Goal: Information Seeking & Learning: Check status

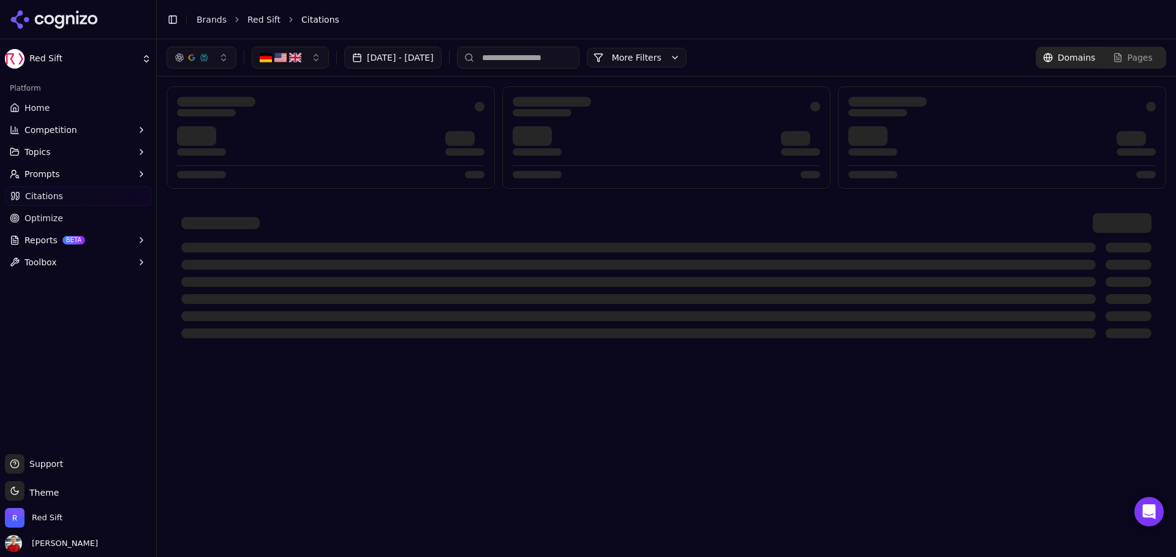
click at [64, 109] on link "Home" at bounding box center [78, 108] width 146 height 20
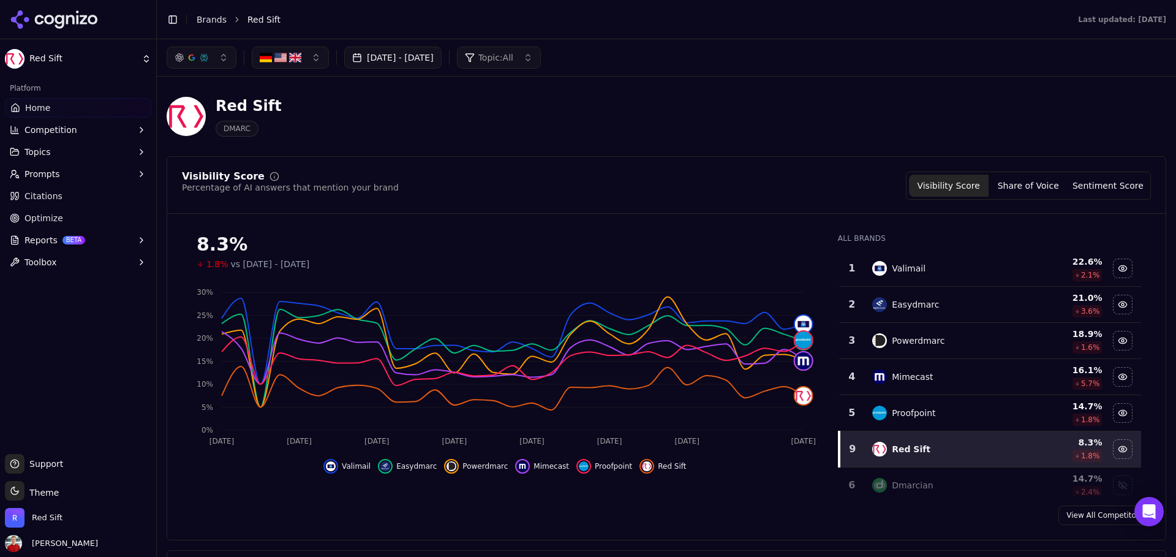
click at [46, 197] on span "Citations" at bounding box center [44, 196] width 38 height 12
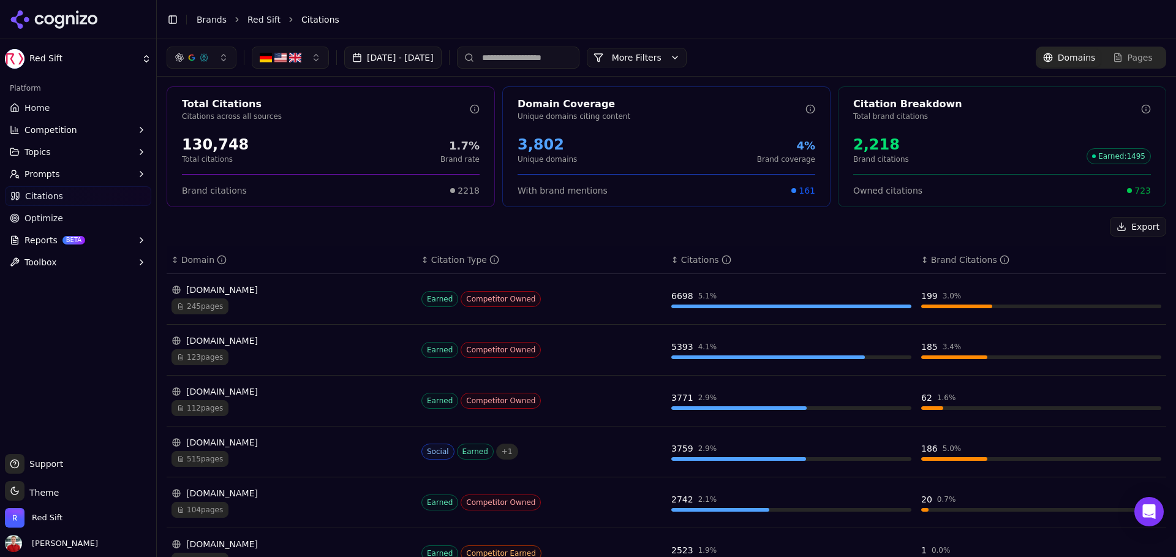
click at [681, 54] on button "More Filters" at bounding box center [637, 58] width 100 height 20
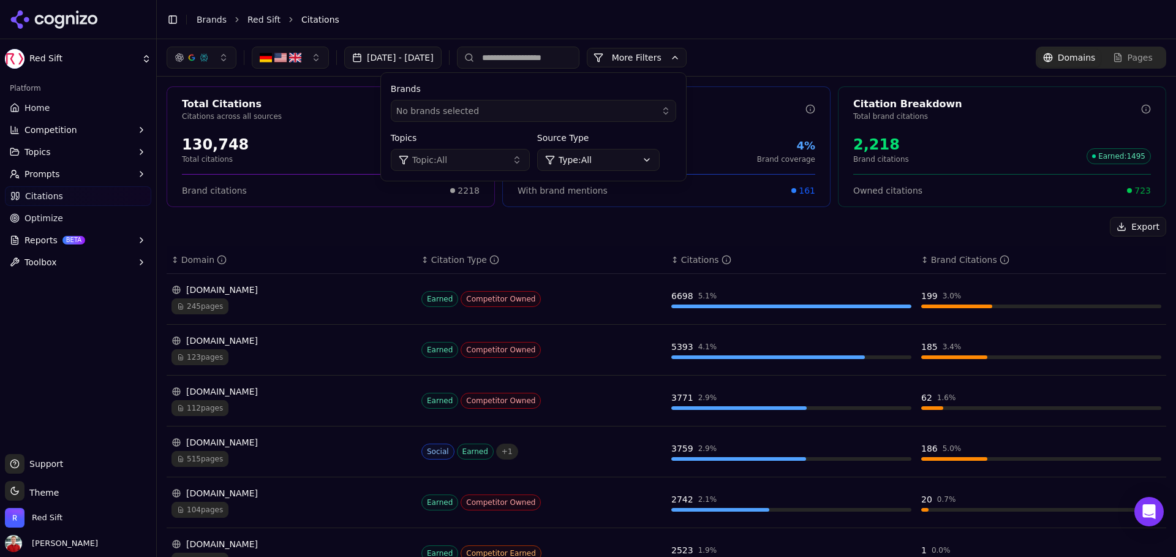
click at [514, 168] on button "Topic: All" at bounding box center [460, 160] width 139 height 22
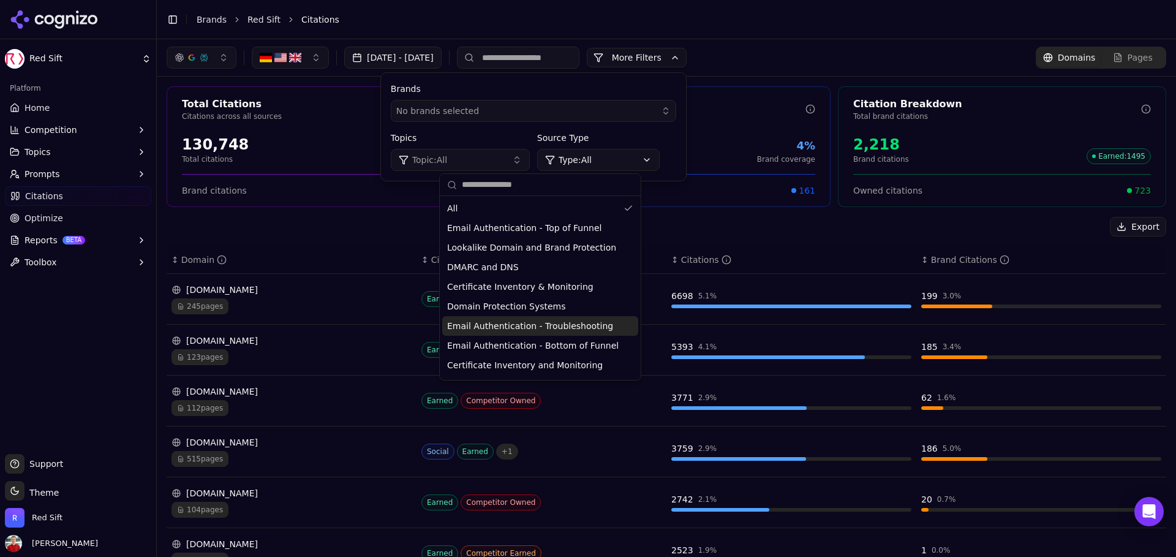
click at [526, 321] on span "Email Authentication - Troubleshooting" at bounding box center [530, 326] width 166 height 12
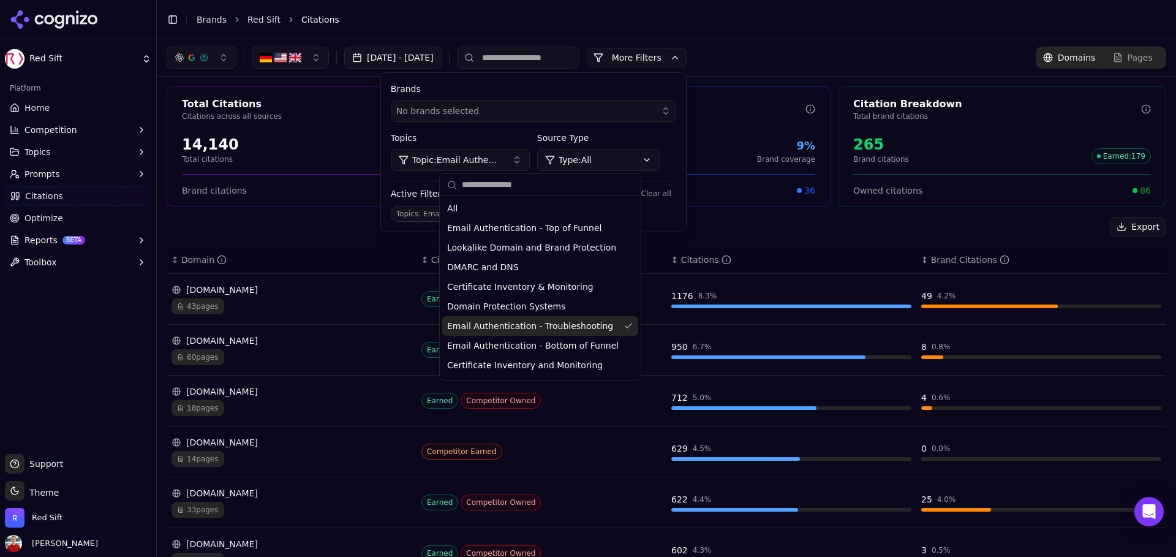
click at [918, 65] on div "[DATE] - [DATE] More More Filters Brands No brands selected Topics Topic: Email…" at bounding box center [667, 58] width 1000 height 22
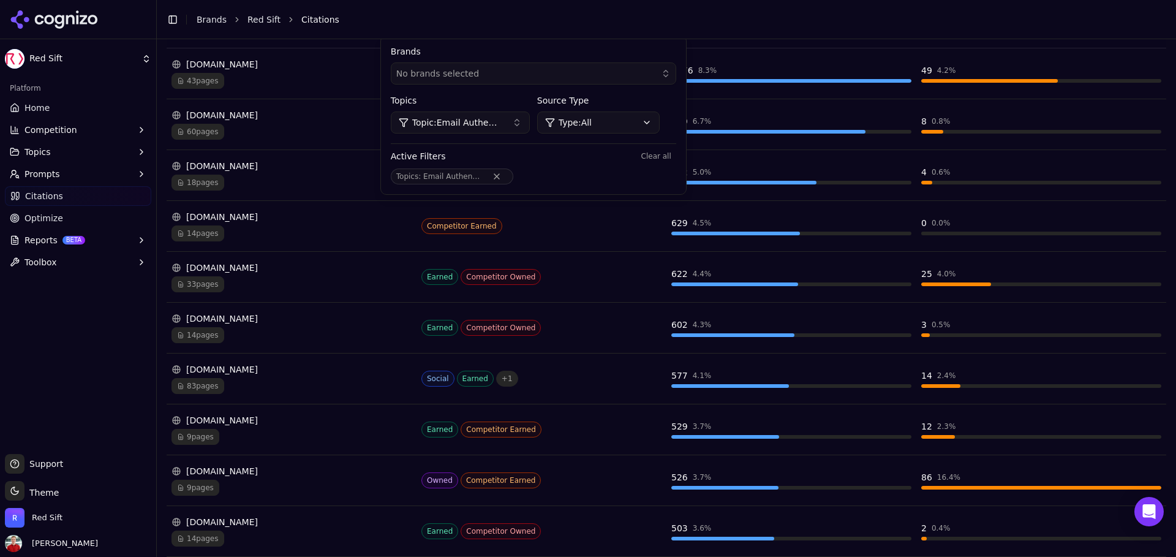
scroll to position [265, 0]
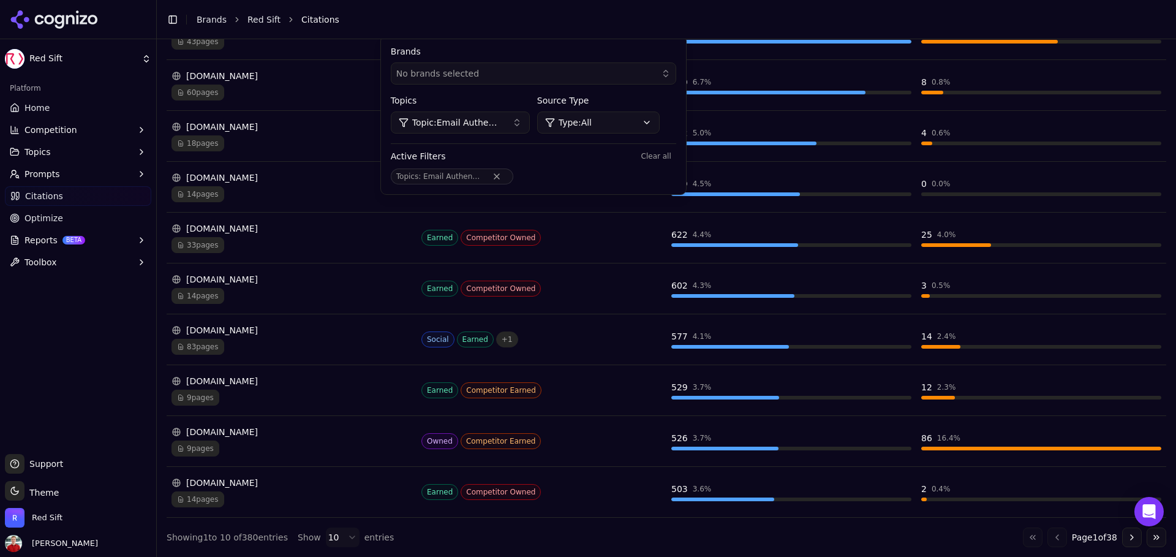
click at [525, 136] on div "Brands No brands selected Topics Topic: Email Authentication - Troubleshooting …" at bounding box center [533, 115] width 305 height 159
click at [518, 129] on button "Topic: Email Authentication - Troubleshooting" at bounding box center [460, 122] width 139 height 22
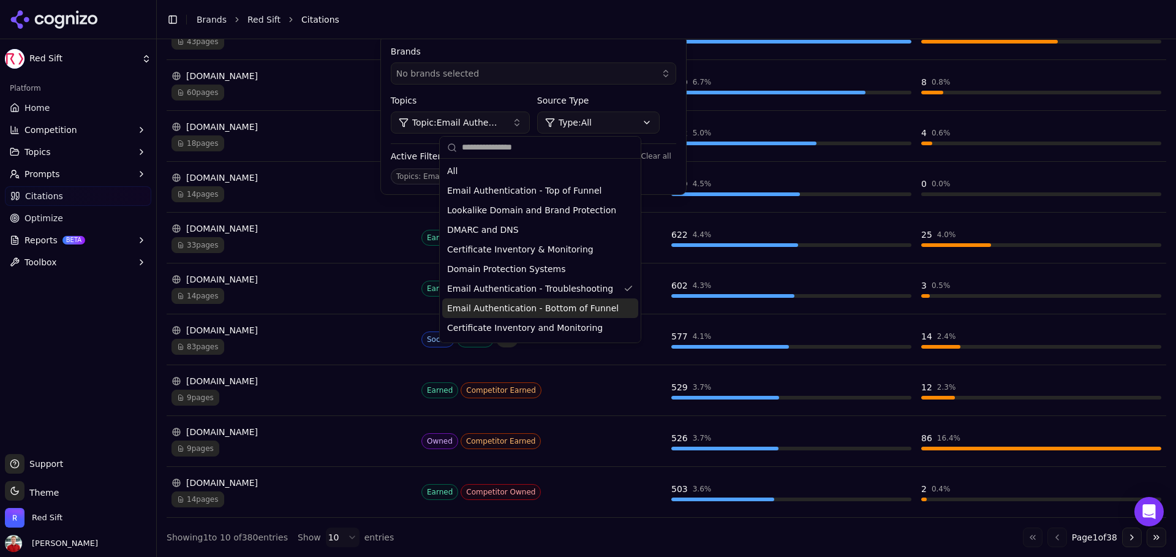
click at [553, 307] on span "Email Authentication - Bottom of Funnel" at bounding box center [533, 308] width 172 height 12
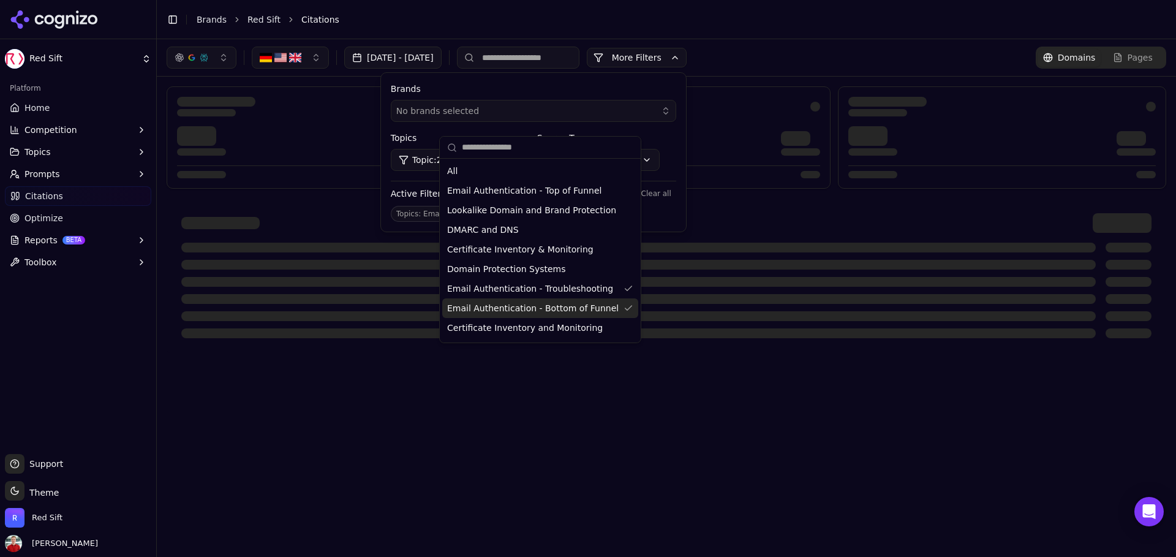
scroll to position [0, 0]
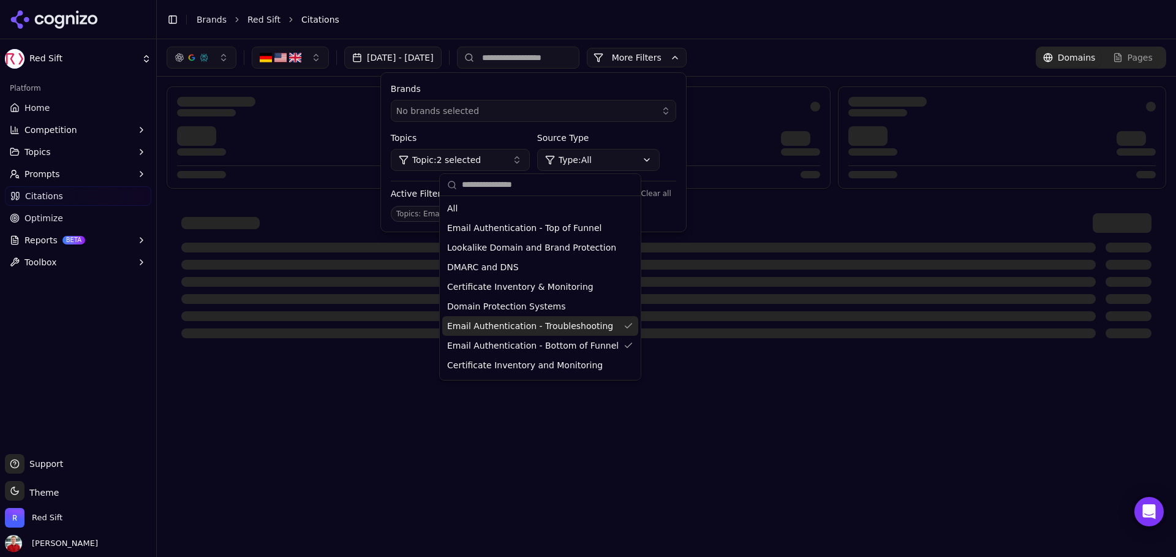
click at [542, 323] on span "Email Authentication - Troubleshooting" at bounding box center [530, 326] width 166 height 12
click at [347, 119] on div at bounding box center [331, 137] width 328 height 102
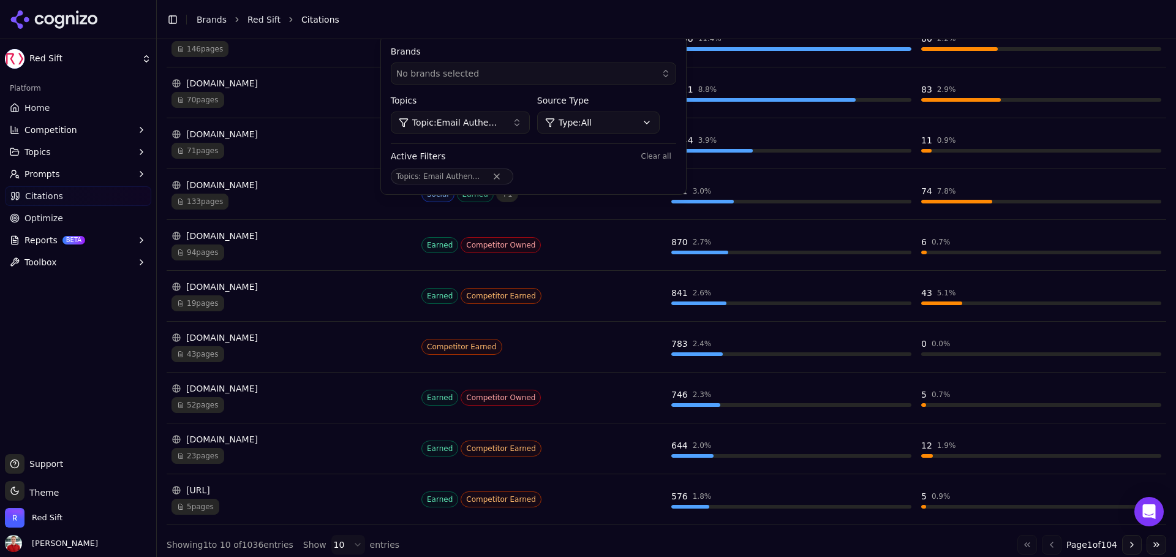
scroll to position [265, 0]
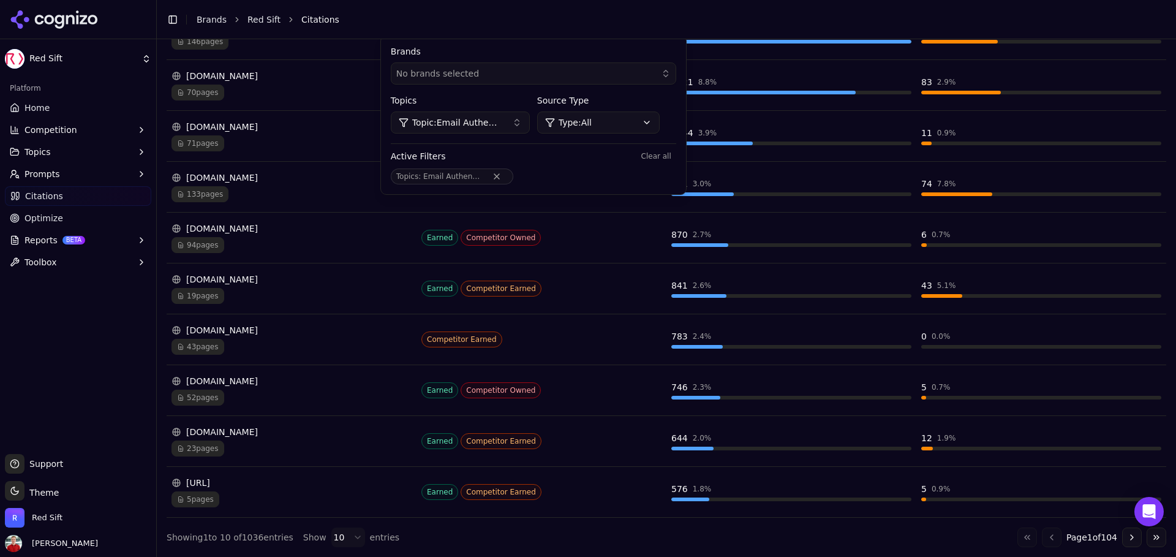
click at [1128, 535] on button "Go to next page" at bounding box center [1132, 537] width 20 height 20
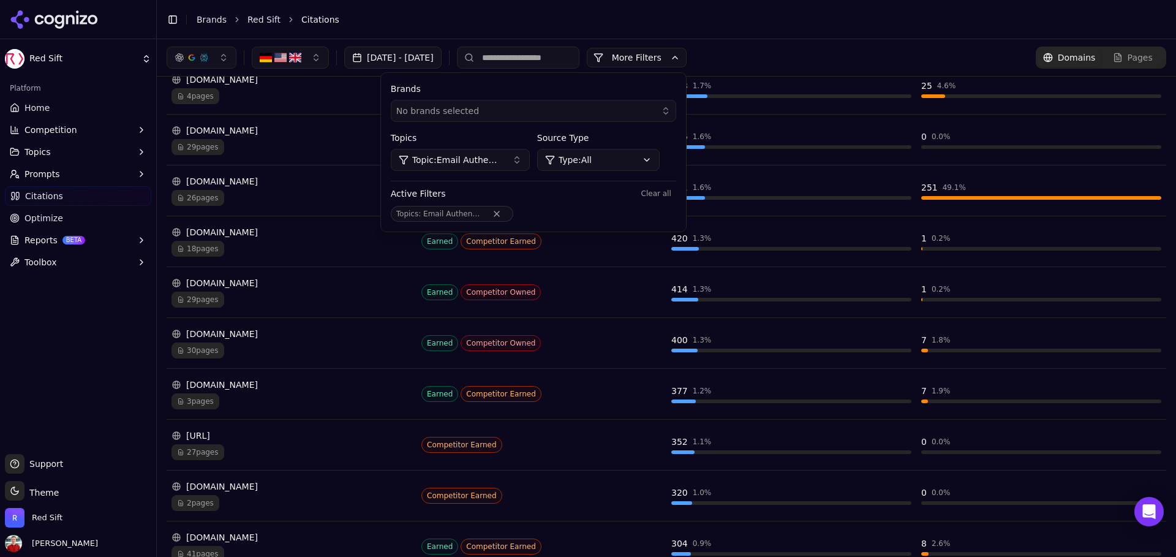
scroll to position [210, 0]
click at [203, 200] on span "26 pages" at bounding box center [198, 199] width 53 height 16
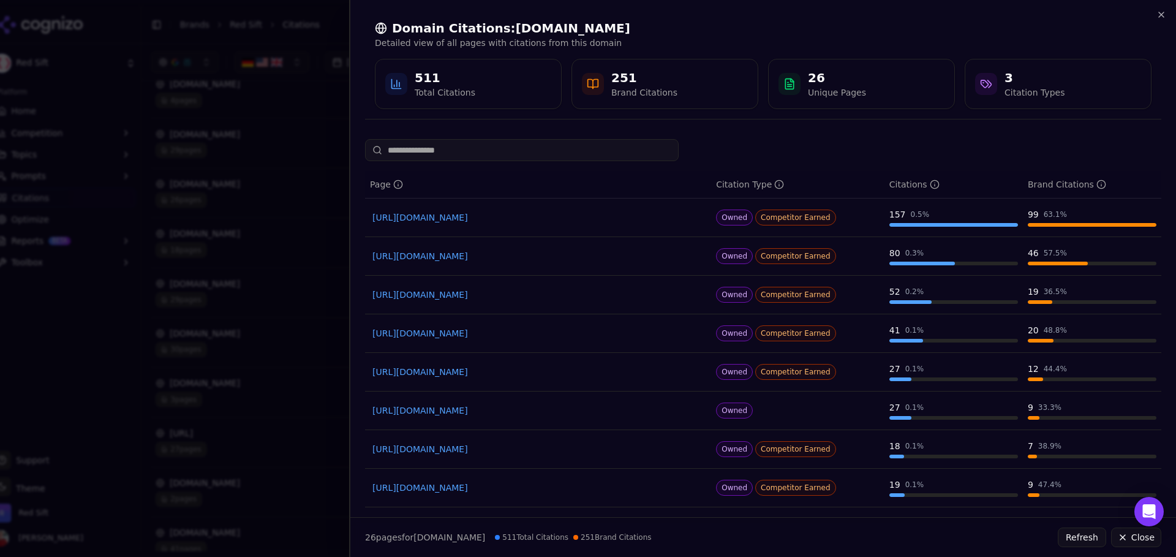
click at [314, 196] on div at bounding box center [588, 278] width 1176 height 557
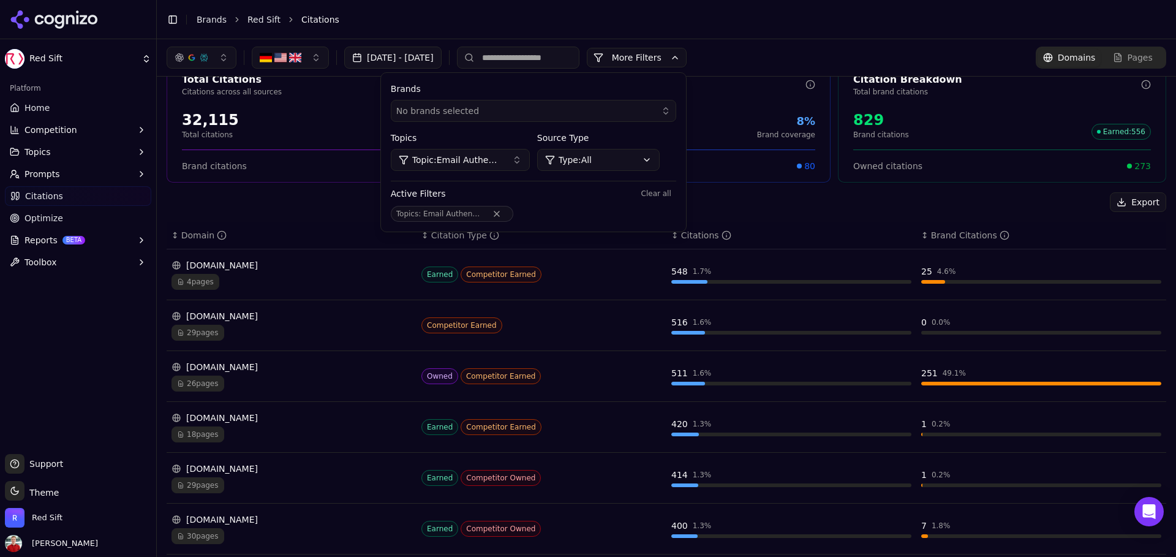
scroll to position [20, 0]
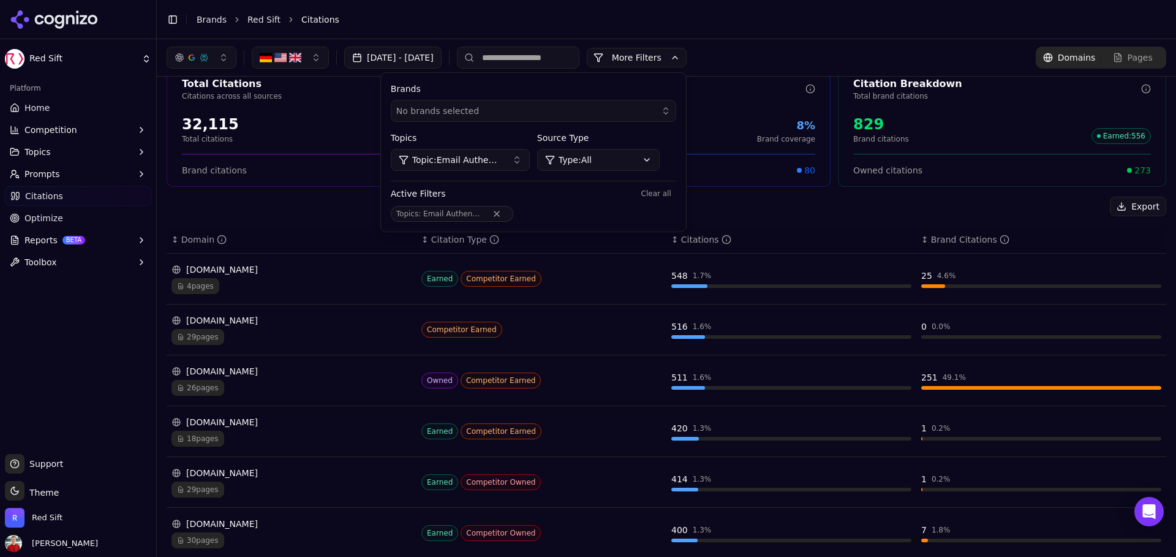
click at [384, 55] on button "[DATE] - [DATE]" at bounding box center [392, 58] width 97 height 22
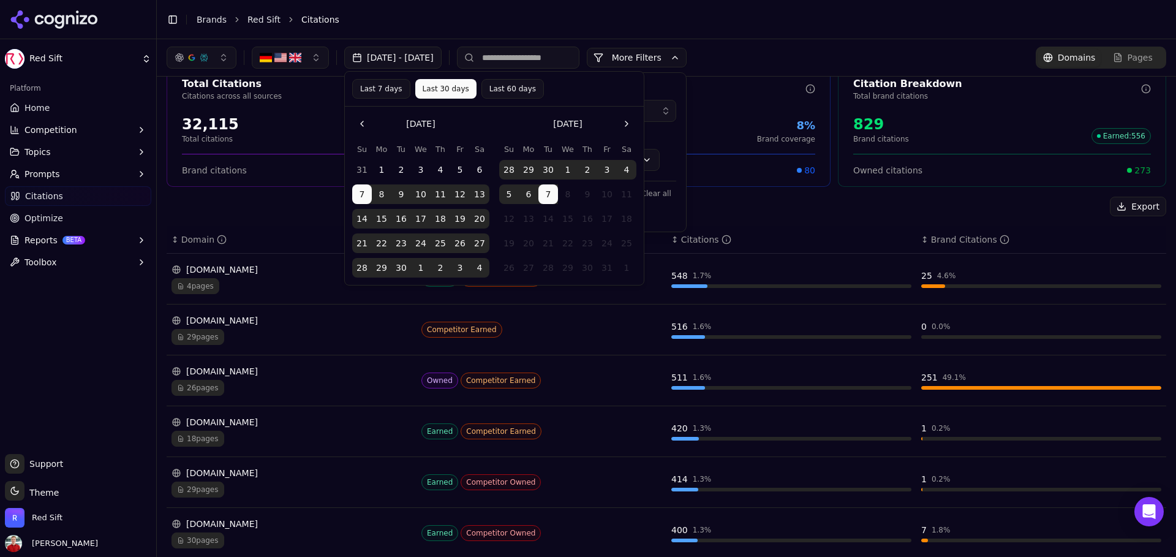
click at [361, 124] on button "Go to the Previous Month" at bounding box center [362, 124] width 20 height 20
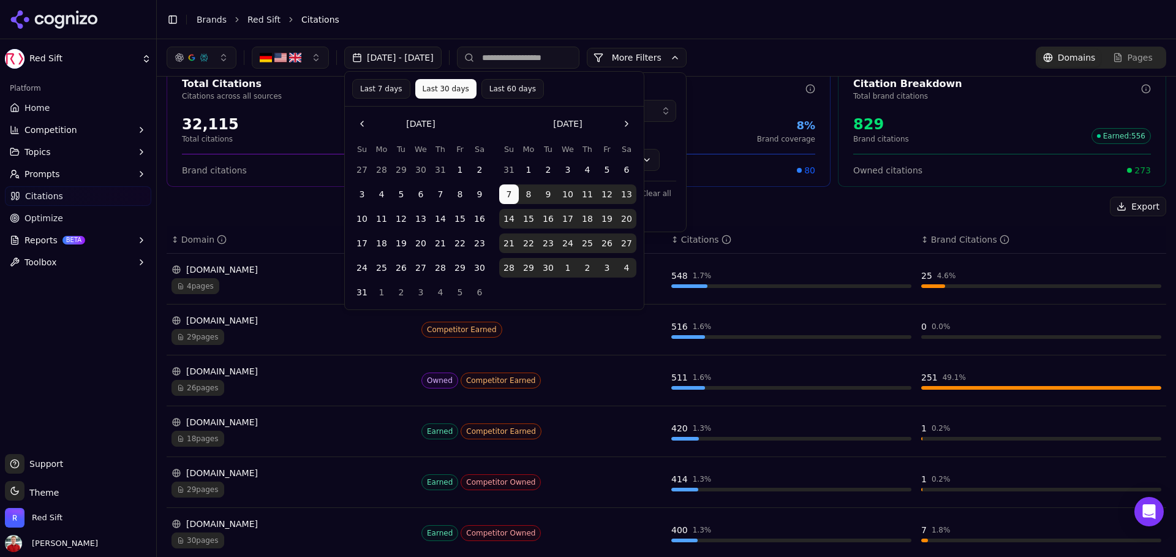
click at [442, 193] on button "7" at bounding box center [441, 194] width 20 height 20
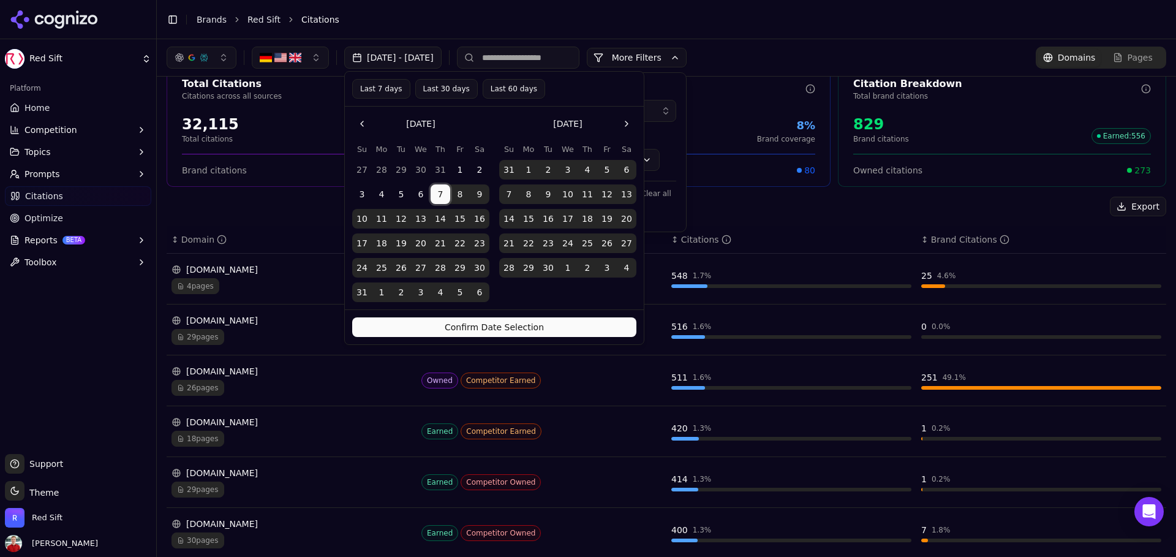
click at [629, 170] on button "6" at bounding box center [627, 170] width 20 height 20
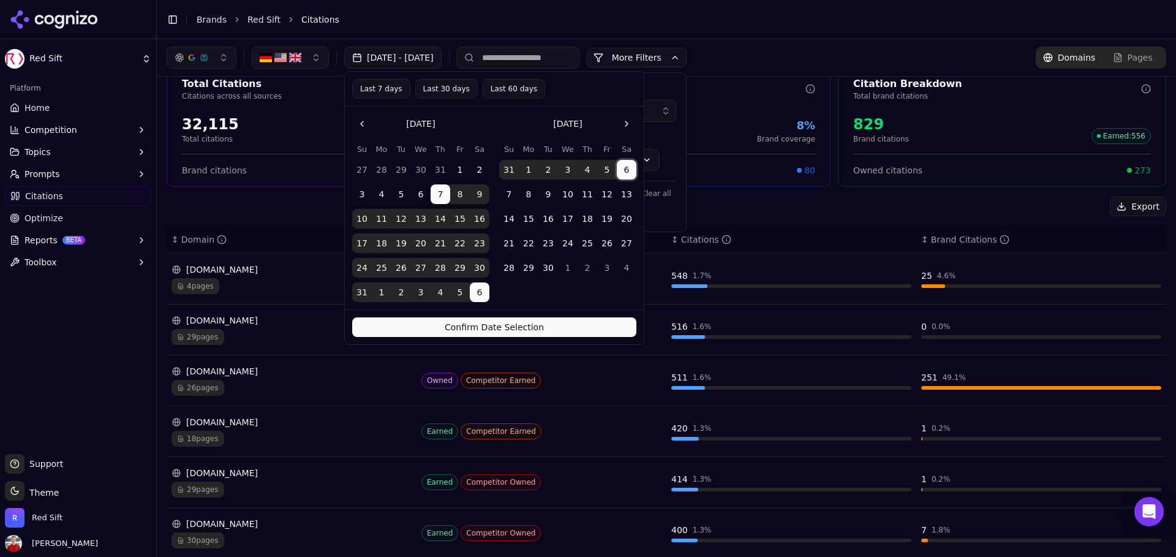
click at [516, 327] on button "Confirm Date Selection" at bounding box center [494, 327] width 284 height 20
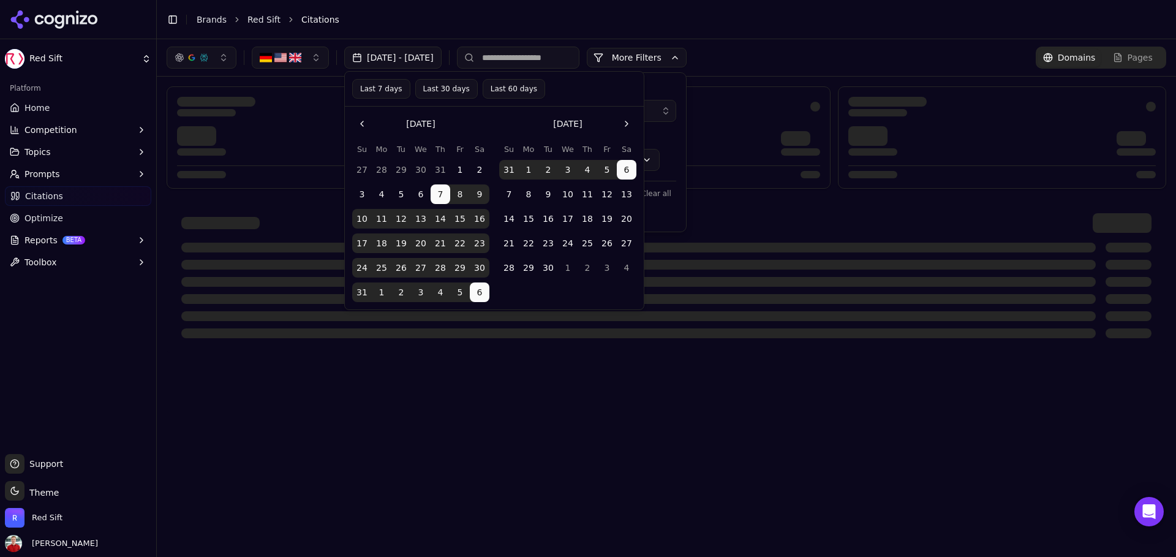
scroll to position [0, 0]
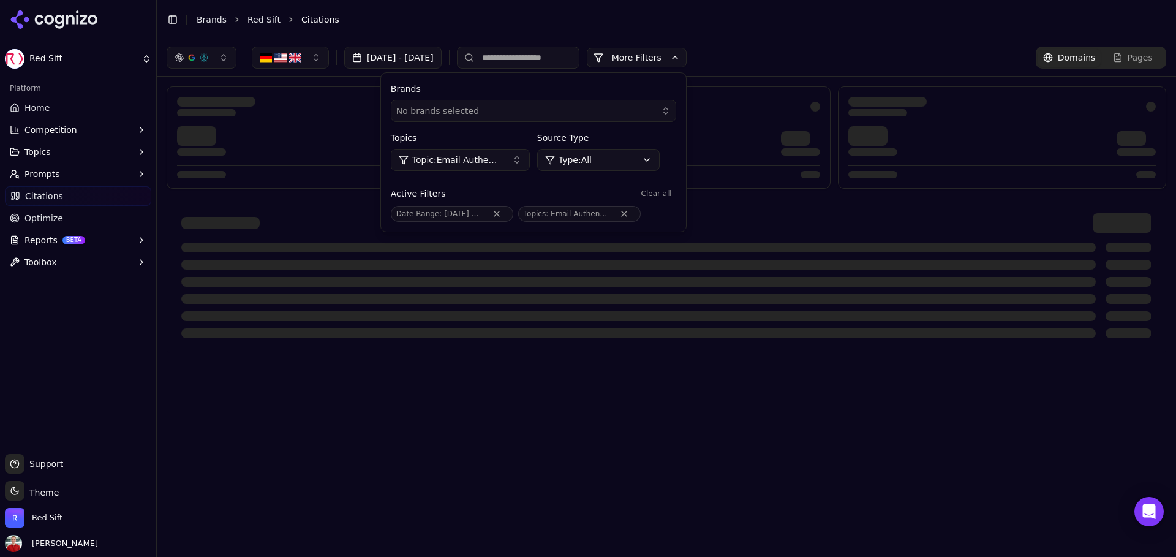
click at [841, 42] on div "[DATE] - [DATE] More More Filters Brands No brands selected Topics Topic: Email…" at bounding box center [666, 57] width 1019 height 37
click at [807, 58] on div "[DATE] - [DATE] More More Filters Brands No brands selected Topics Topic: Email…" at bounding box center [667, 58] width 1000 height 22
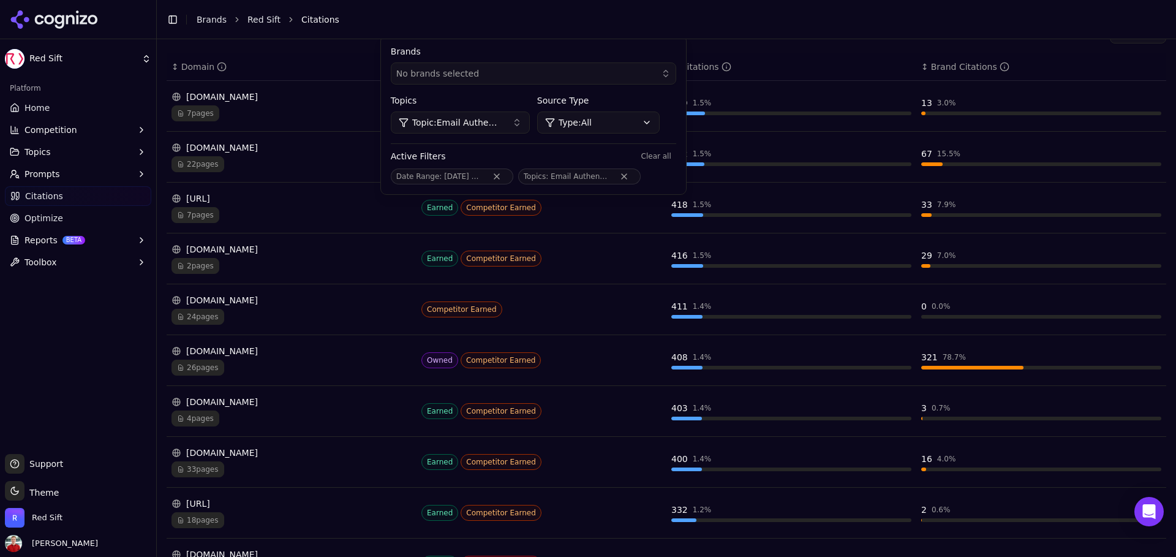
scroll to position [210, 0]
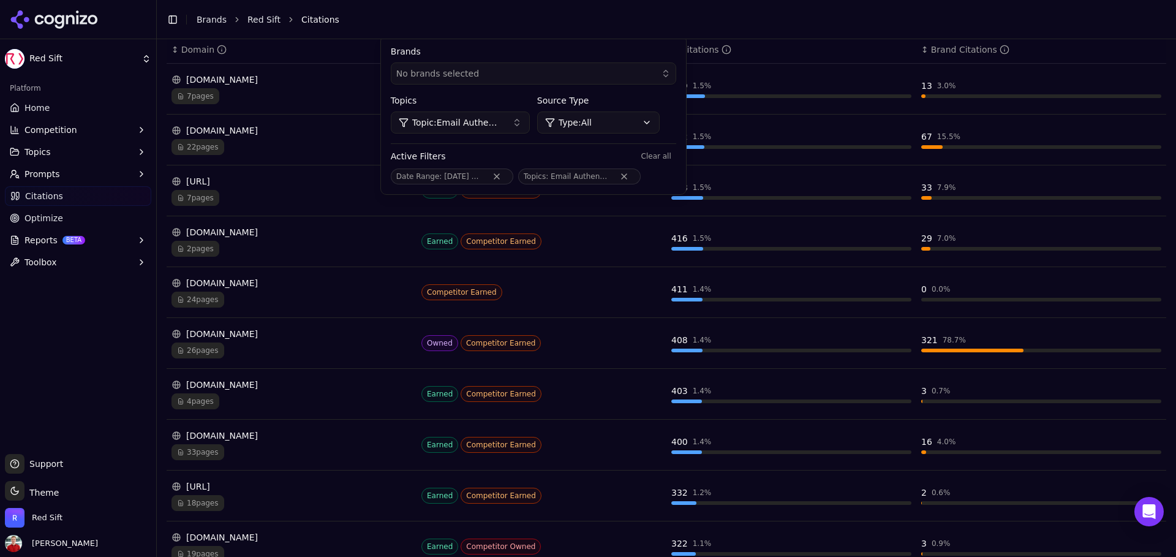
click at [502, 127] on span "Topic: Email Authentication - Bottom of Funnel" at bounding box center [457, 122] width 90 height 12
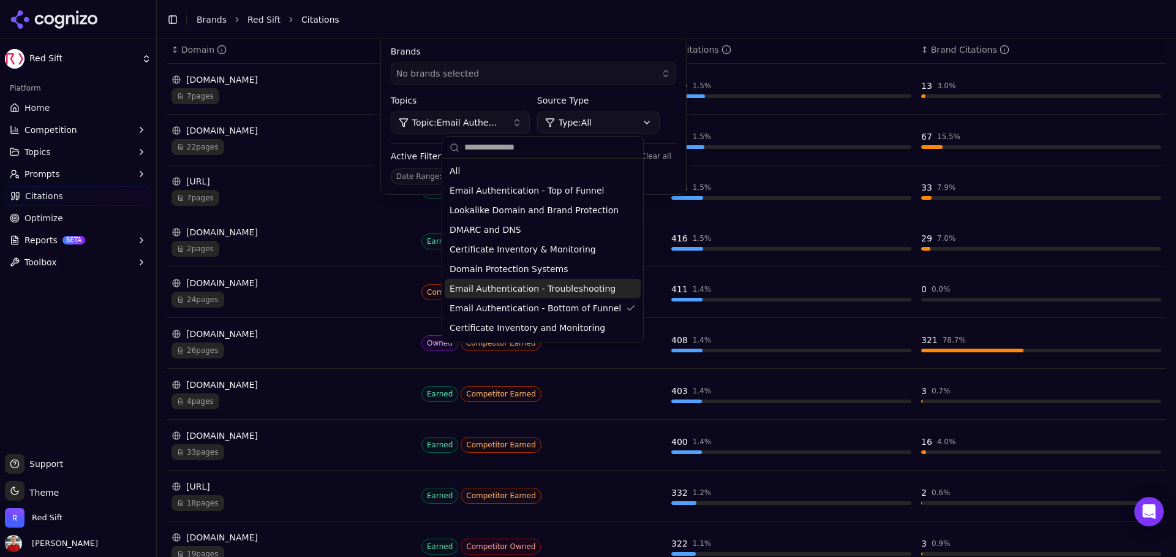
click at [544, 289] on span "Email Authentication - Troubleshooting" at bounding box center [533, 288] width 166 height 12
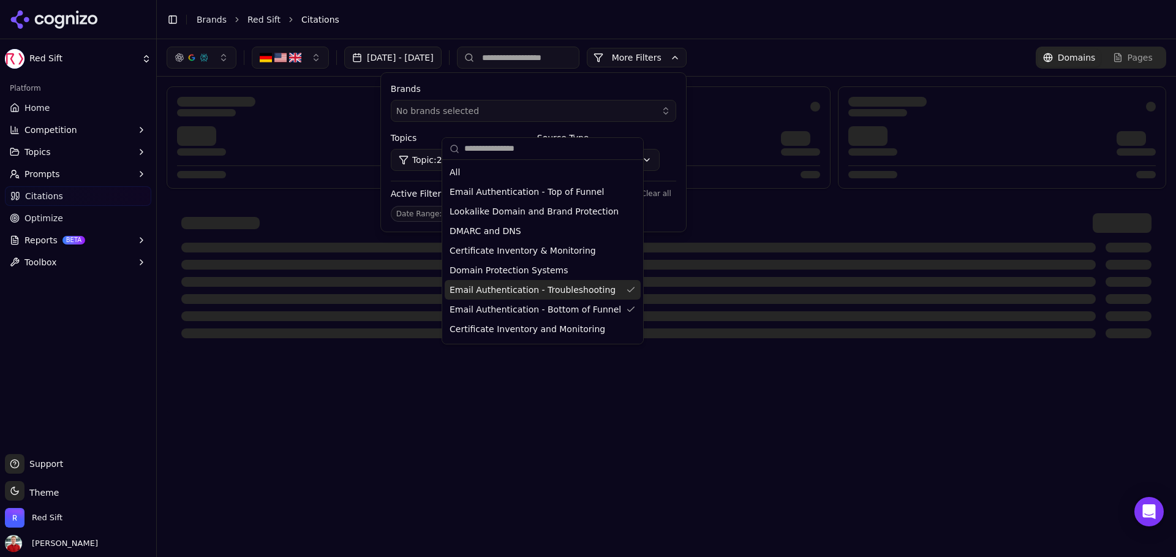
scroll to position [0, 0]
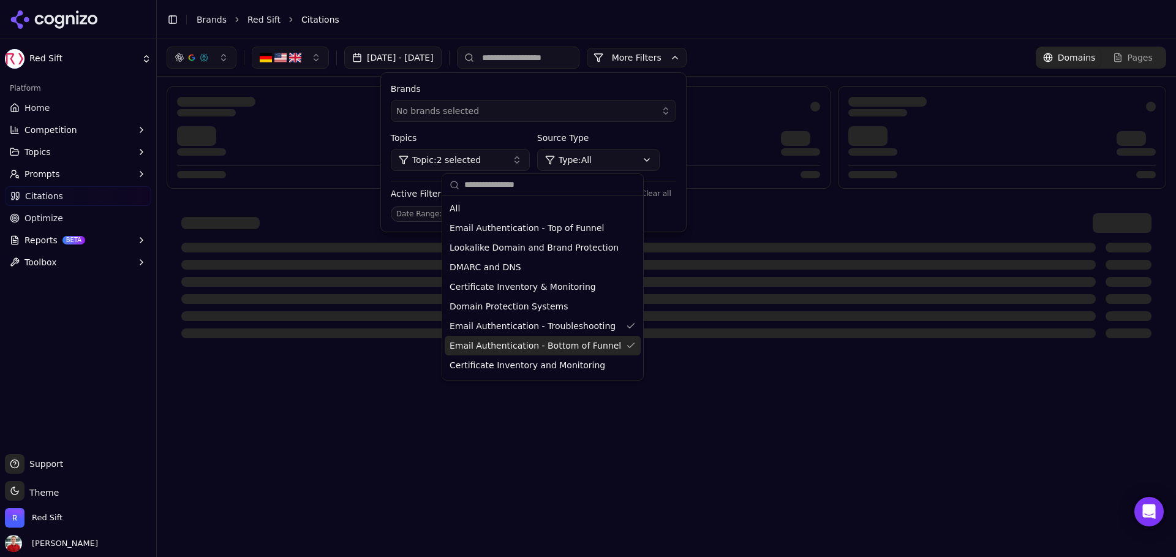
click at [536, 344] on span "Email Authentication - Bottom of Funnel" at bounding box center [536, 345] width 172 height 12
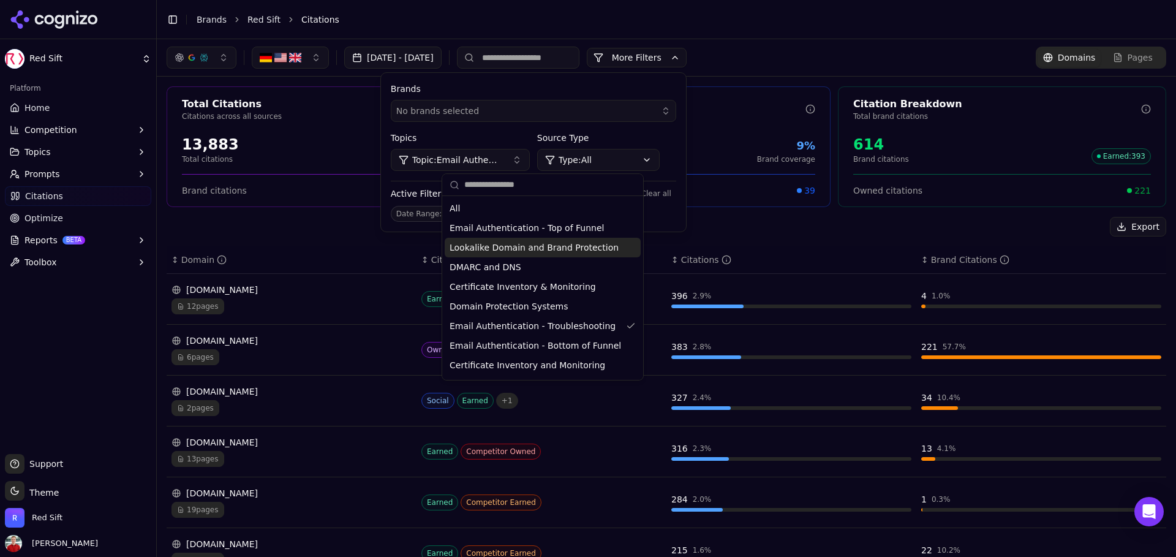
click at [279, 207] on div "Total Citations Citations across all sources 13,883 Total citations 4.4% Brand …" at bounding box center [666, 449] width 1019 height 745
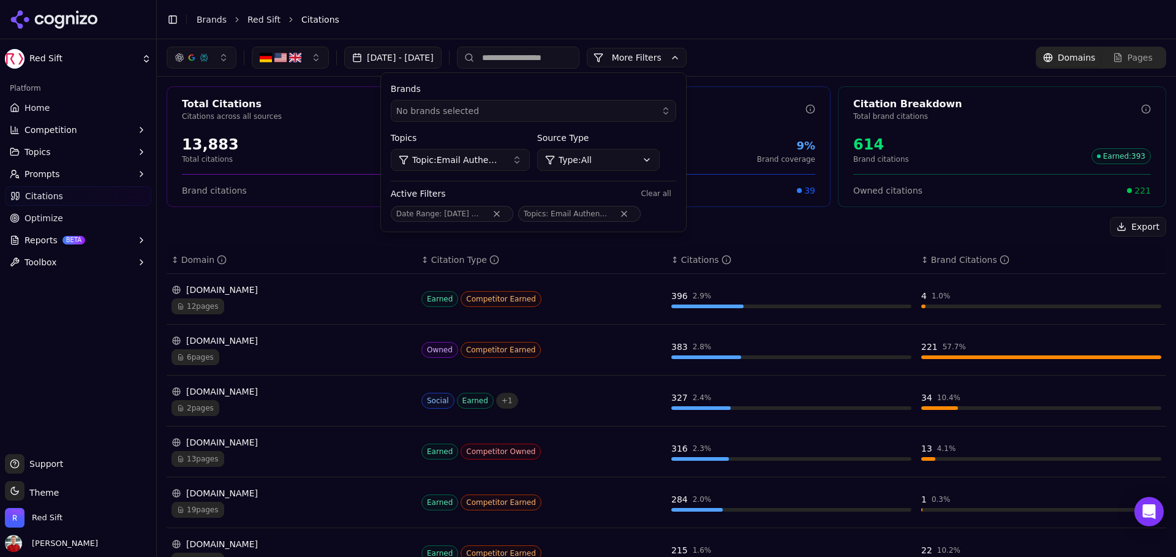
click at [198, 356] on span "6 pages" at bounding box center [196, 357] width 48 height 16
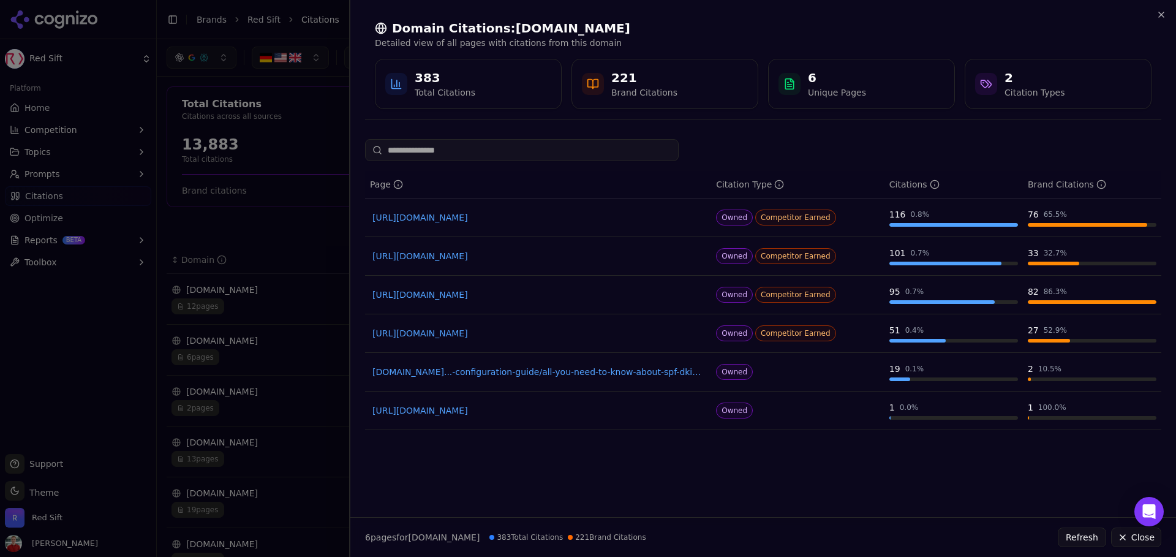
click at [254, 254] on div at bounding box center [588, 278] width 1176 height 557
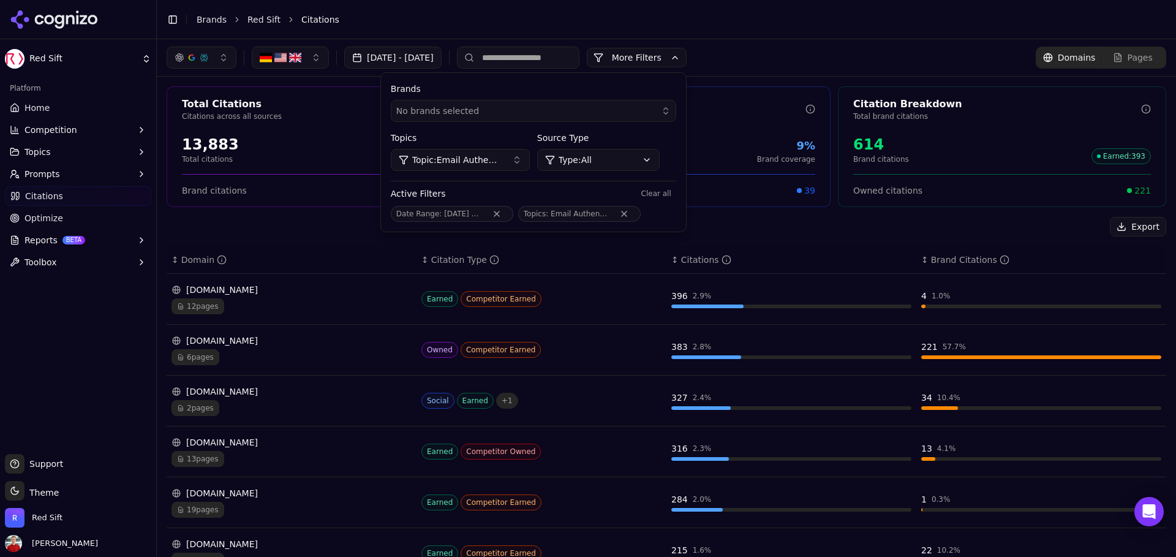
click at [502, 164] on span "Topic: Email Authentication - Troubleshooting" at bounding box center [457, 160] width 90 height 12
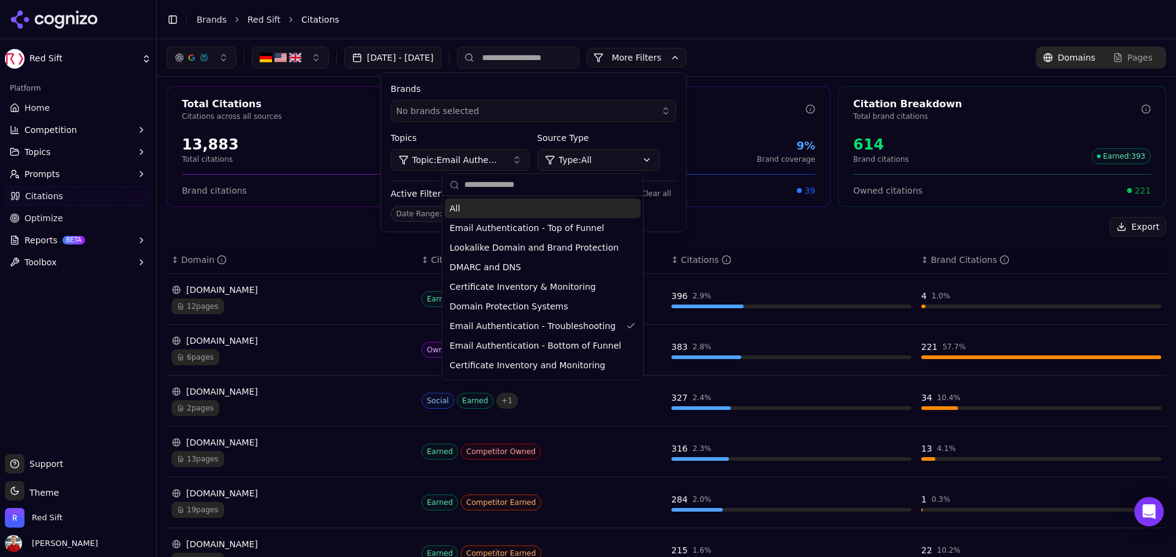
click at [485, 207] on div "All" at bounding box center [543, 208] width 196 height 20
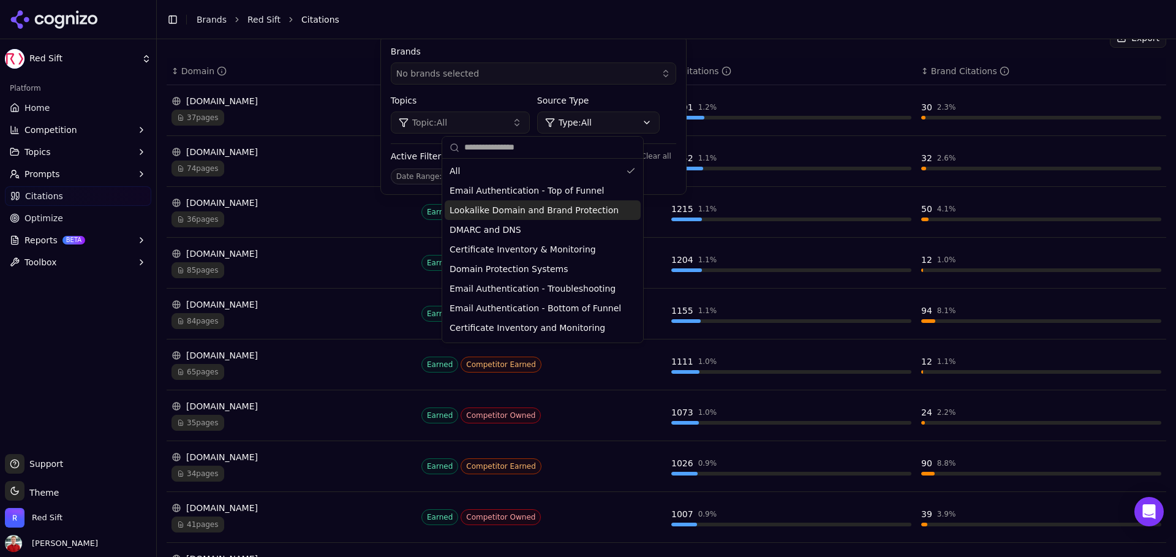
scroll to position [265, 0]
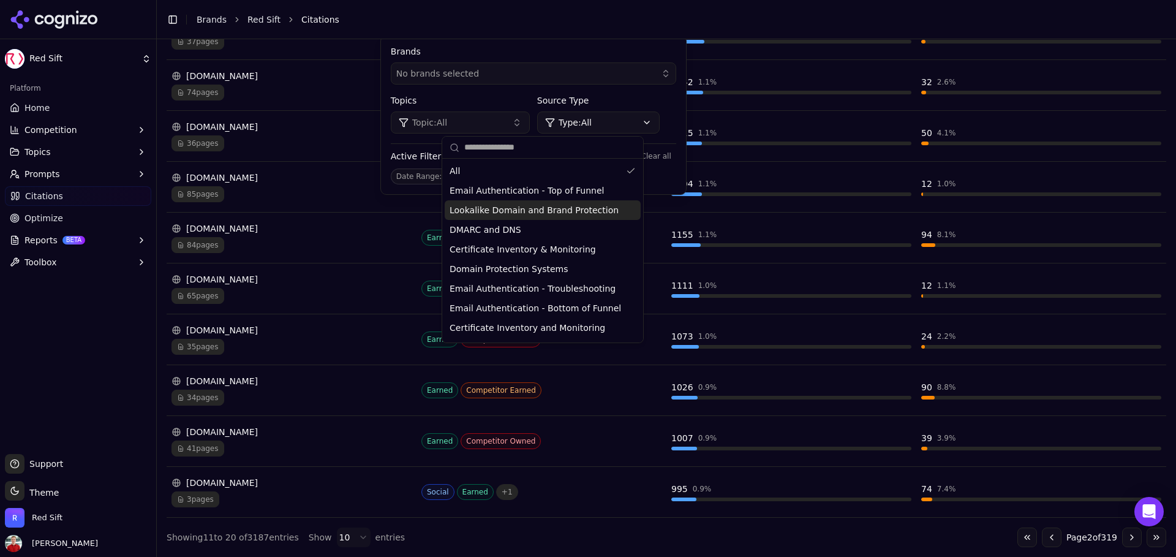
click at [111, 373] on div "Platform Home Competition Topics Prompts Citations Optimize Reports BETA Toolbox" at bounding box center [78, 262] width 156 height 376
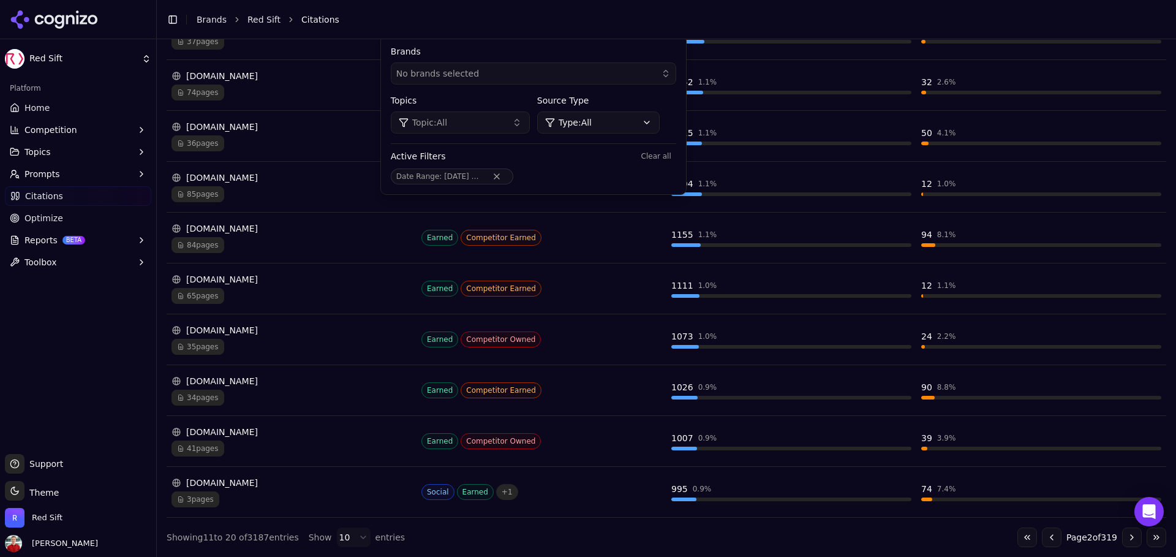
drag, startPoint x: 1130, startPoint y: 535, endPoint x: 1061, endPoint y: 495, distance: 79.6
click at [1061, 495] on div "Export ↕ Domain ↕ Citation Type ↕ Citations ↕ Brand Citations [DOMAIN_NAME] 37 …" at bounding box center [667, 249] width 1000 height 595
click at [1045, 531] on button "Go to previous page" at bounding box center [1052, 537] width 20 height 20
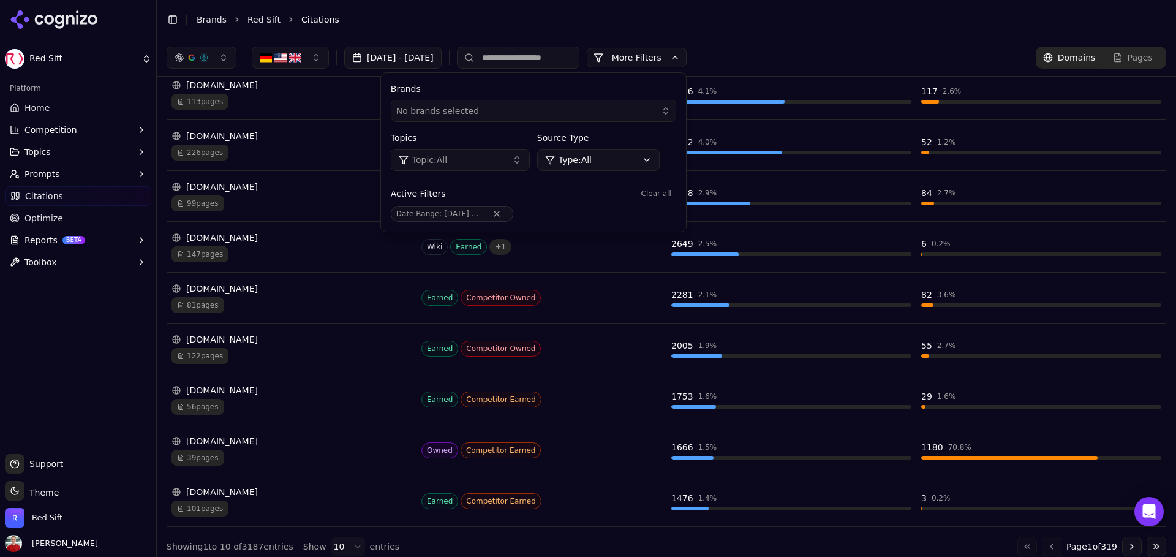
scroll to position [255, 0]
